Goal: Task Accomplishment & Management: Manage account settings

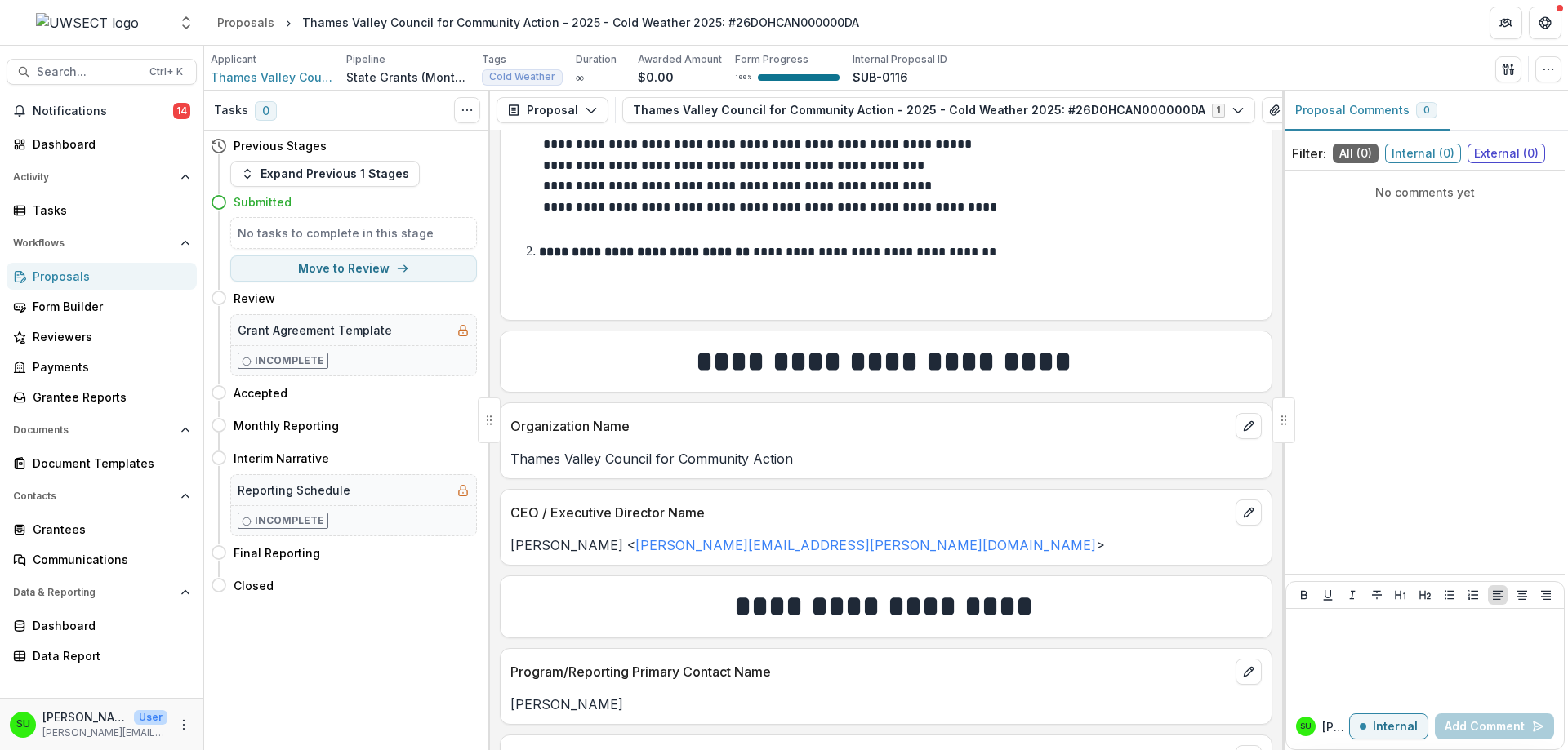
scroll to position [222, 0]
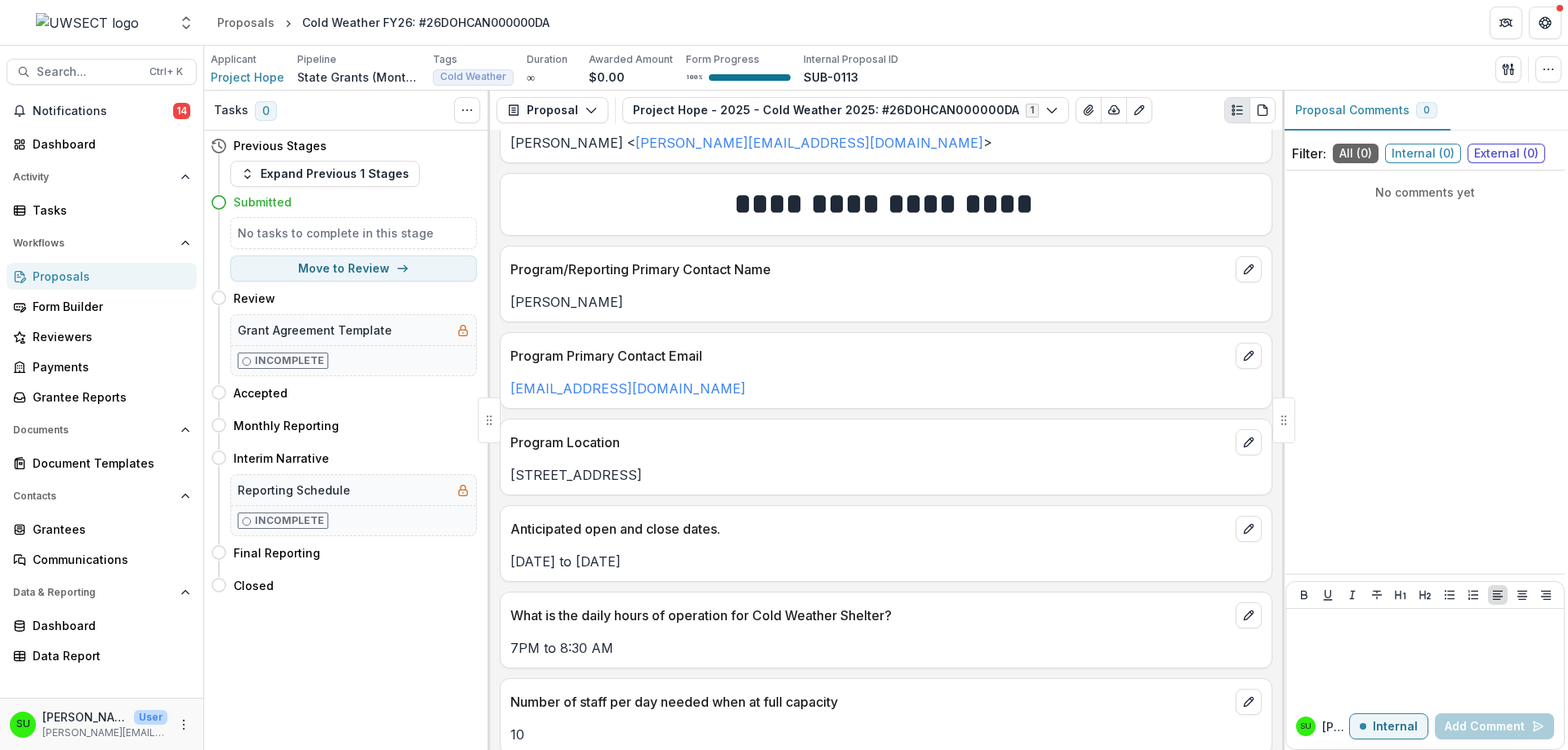
scroll to position [629, 0]
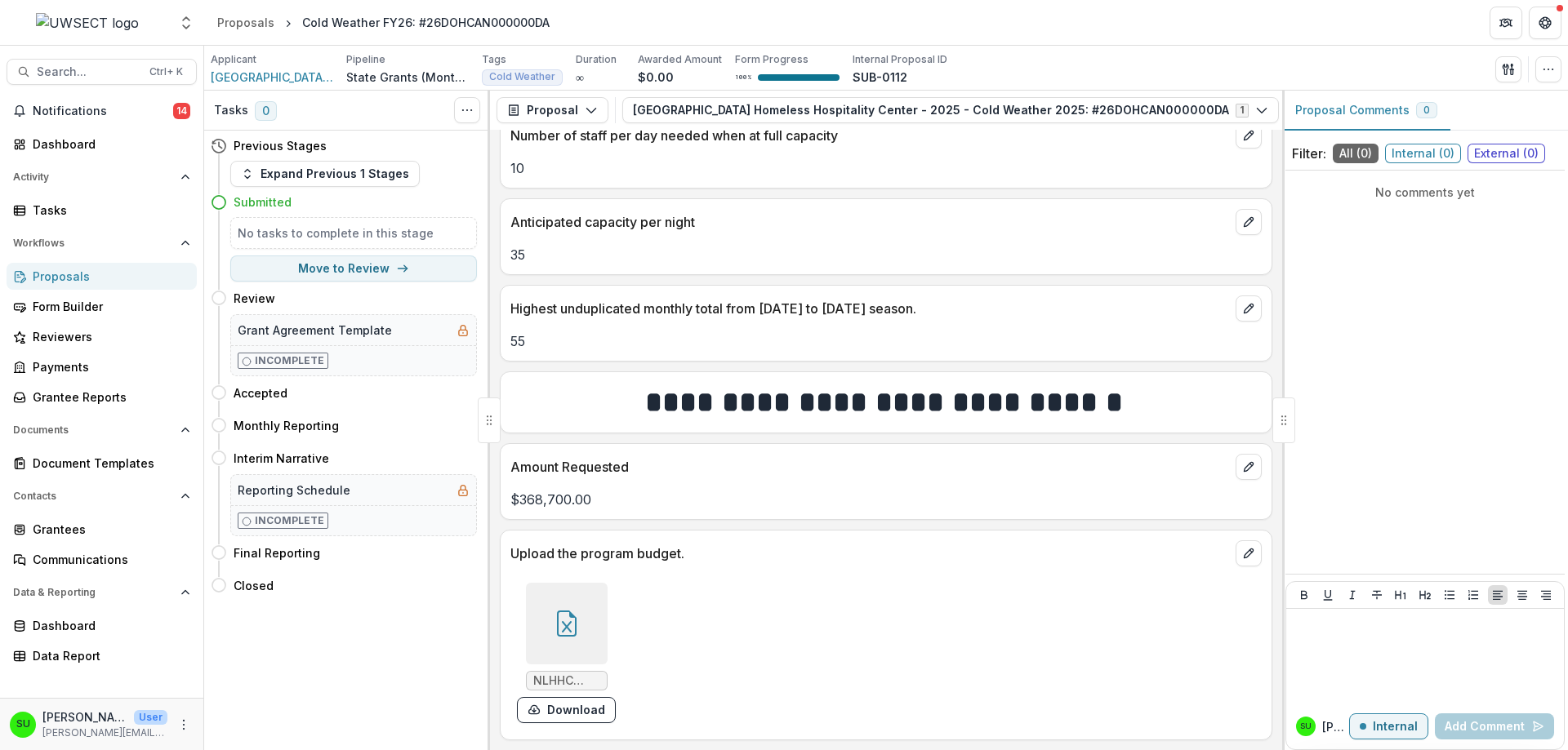
scroll to position [1222, 0]
